Goal: Information Seeking & Learning: Learn about a topic

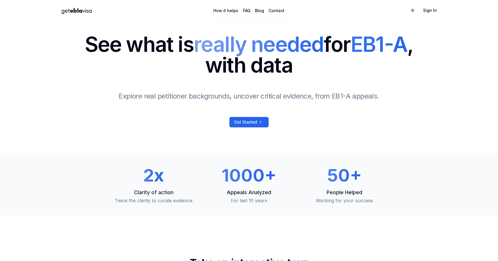
scroll to position [10, 0]
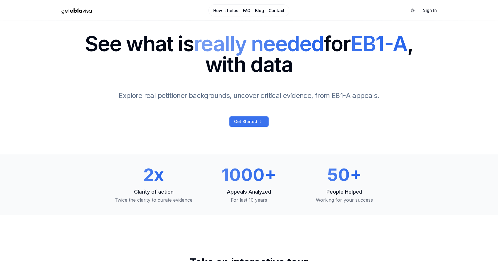
click at [255, 119] on span "Get Started" at bounding box center [245, 122] width 23 height 6
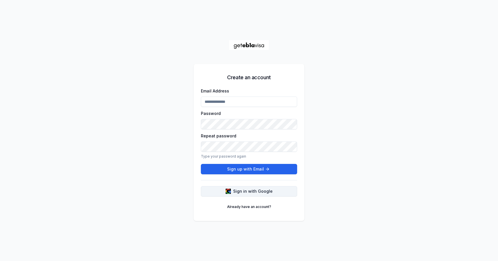
click at [238, 187] on button "Sign in with Google" at bounding box center [249, 191] width 96 height 10
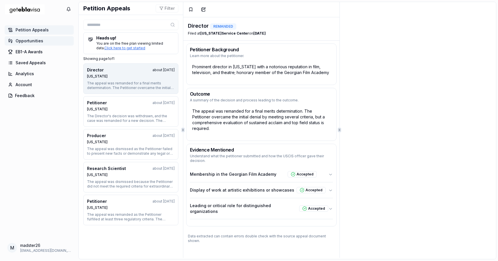
click at [36, 42] on span "Opportunities" at bounding box center [30, 41] width 28 height 6
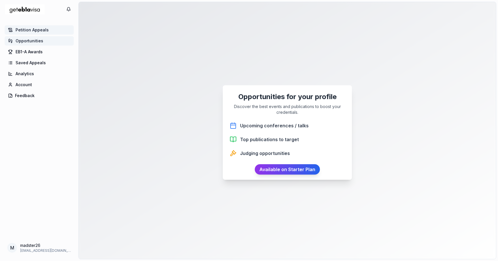
click at [31, 31] on span "Petition Appeals" at bounding box center [32, 30] width 33 height 6
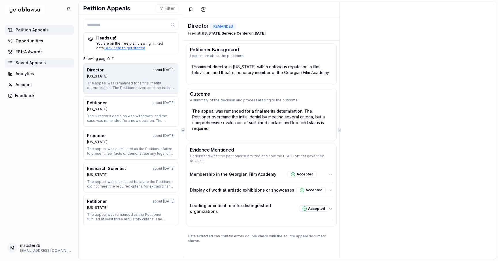
click at [26, 65] on span "Saved Appeals" at bounding box center [31, 63] width 30 height 6
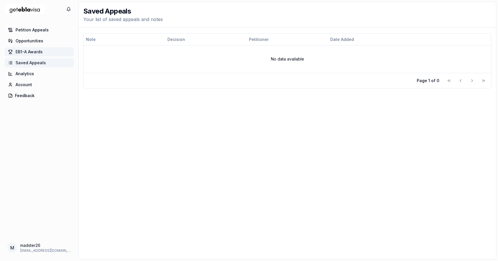
click at [25, 52] on span "EB1-A Awards" at bounding box center [29, 52] width 27 height 6
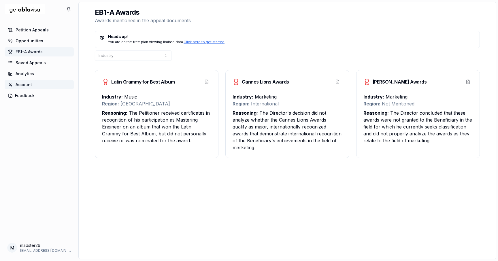
click at [27, 85] on span "Account" at bounding box center [24, 85] width 16 height 6
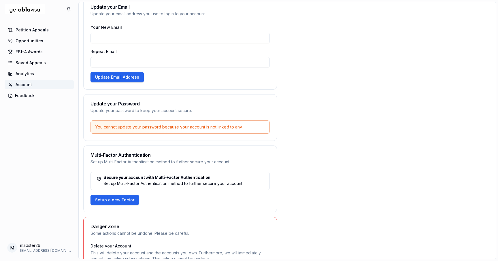
scroll to position [96, 0]
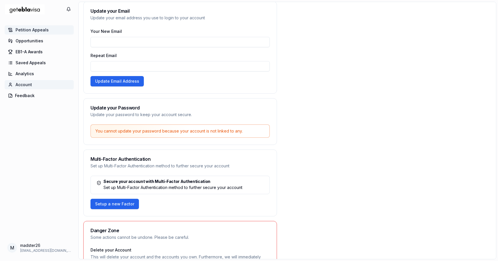
click at [36, 29] on span "Petition Appeals" at bounding box center [32, 30] width 33 height 6
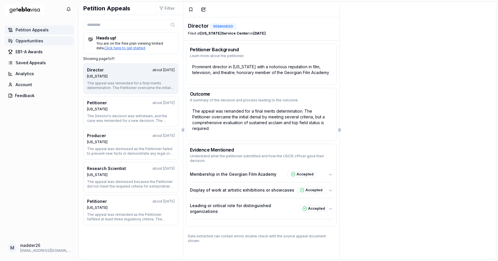
click at [33, 39] on span "Opportunities" at bounding box center [30, 41] width 28 height 6
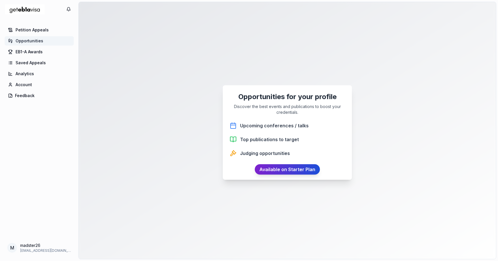
click at [279, 167] on link "Available on Starter Plan" at bounding box center [287, 169] width 65 height 10
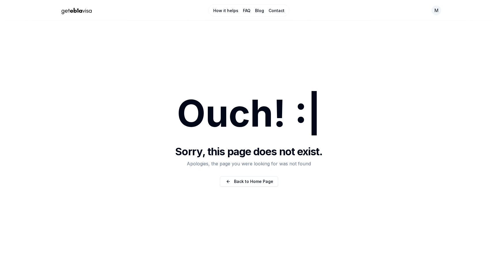
click at [227, 11] on link "How it helps" at bounding box center [225, 11] width 25 height 6
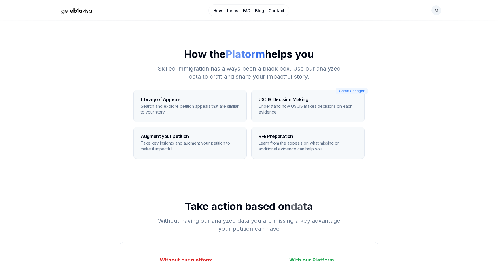
click at [227, 11] on link "How it helps" at bounding box center [225, 11] width 25 height 6
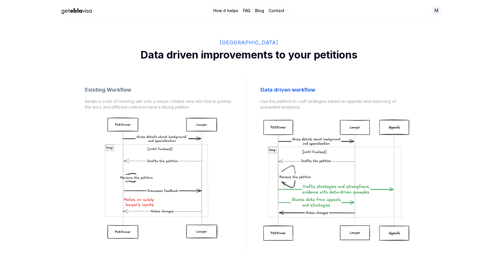
scroll to position [431, 0]
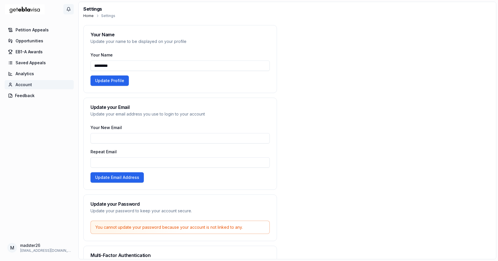
click at [69, 10] on icon "button" at bounding box center [68, 9] width 5 height 7
click at [69, 10] on html "0 Petition Appeals Opportunities EB1-A Awards Saved Appeals Analytics Account F…" at bounding box center [249, 130] width 498 height 261
click at [33, 9] on img "Home Page" at bounding box center [25, 9] width 40 height 15
